Goal: Book appointment/travel/reservation

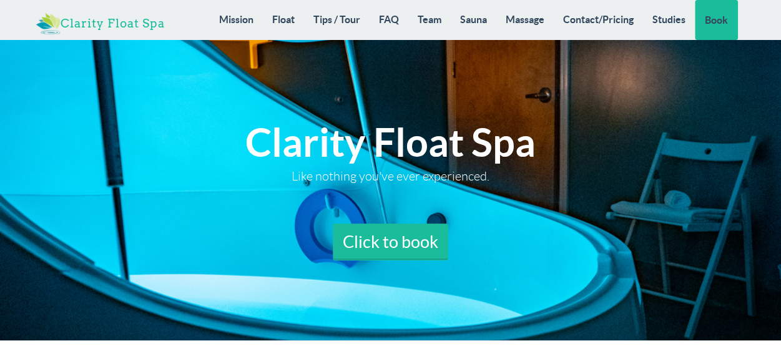
click at [152, 17] on link "Clarity Float Spa" at bounding box center [104, 18] width 148 height 37
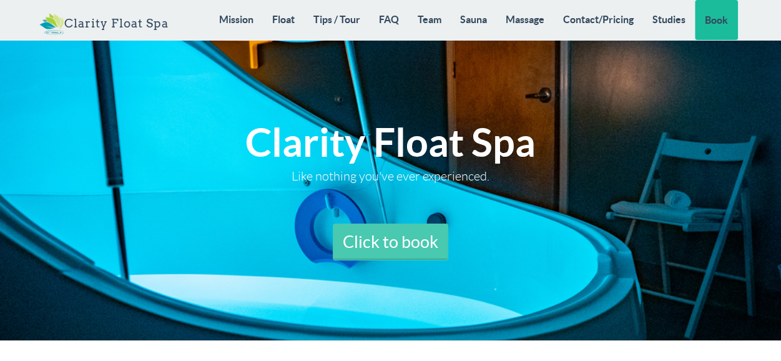
click at [412, 243] on link "Click to book" at bounding box center [391, 242] width 116 height 37
click at [407, 254] on link "Click to book" at bounding box center [391, 242] width 116 height 37
click at [368, 240] on link "Click to book" at bounding box center [391, 242] width 116 height 37
